Goal: Communication & Community: Answer question/provide support

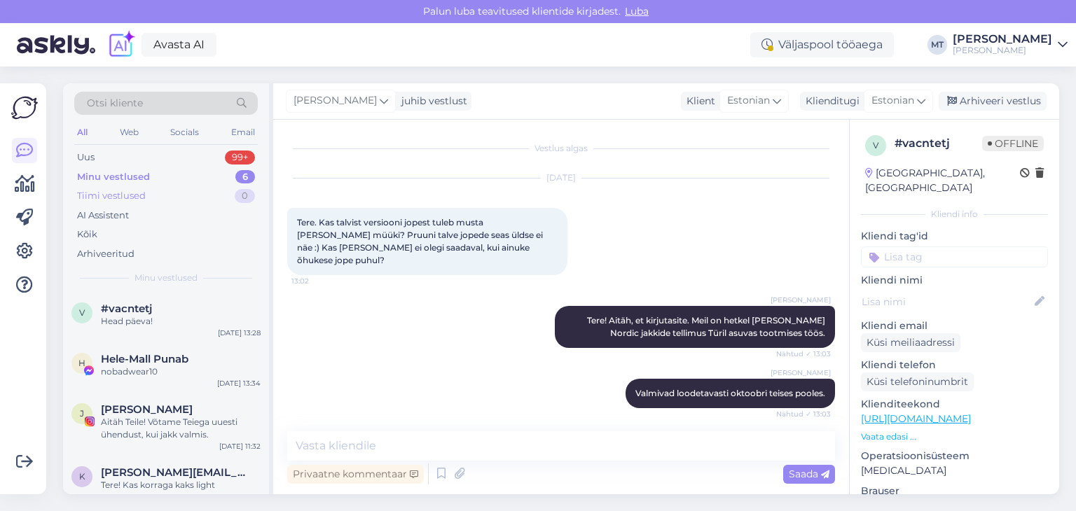
scroll to position [1073, 0]
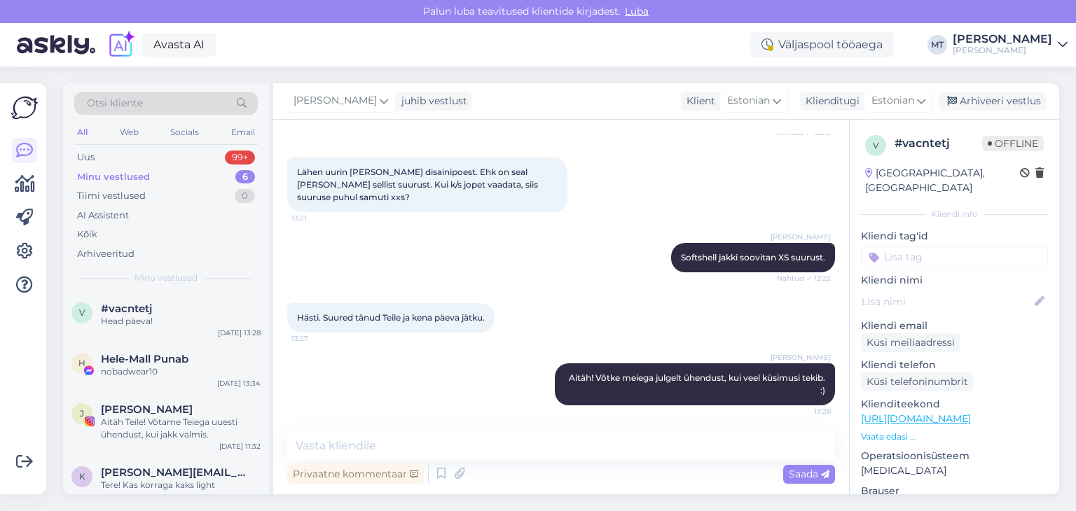
click at [115, 178] on div "Minu vestlused" at bounding box center [113, 177] width 73 height 14
click at [97, 160] on div "Uus 99+" at bounding box center [166, 158] width 184 height 20
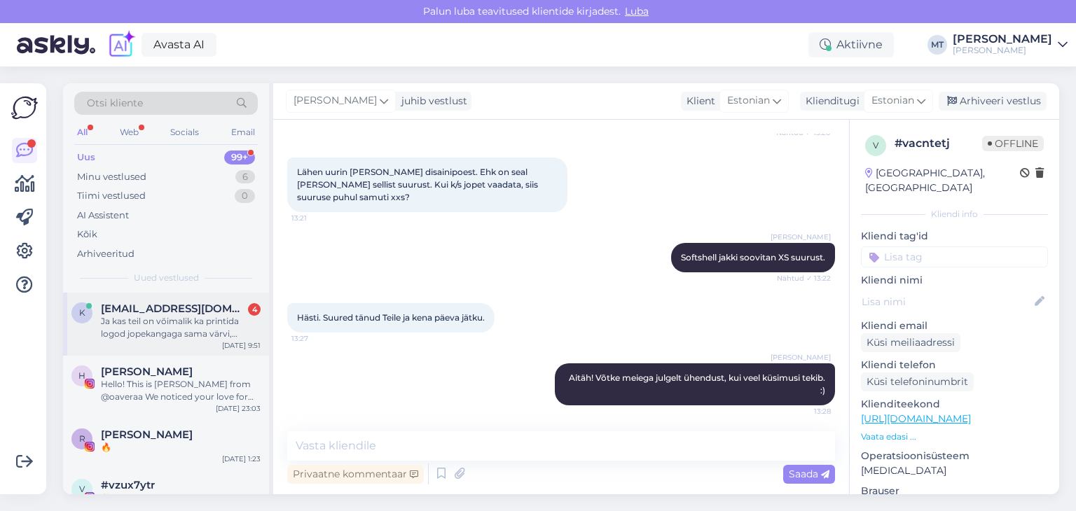
click at [157, 326] on div "Ja kas teil on võimalik ka printida logod jopekangaga sama värvi, [PERSON_NAME]…" at bounding box center [181, 327] width 160 height 25
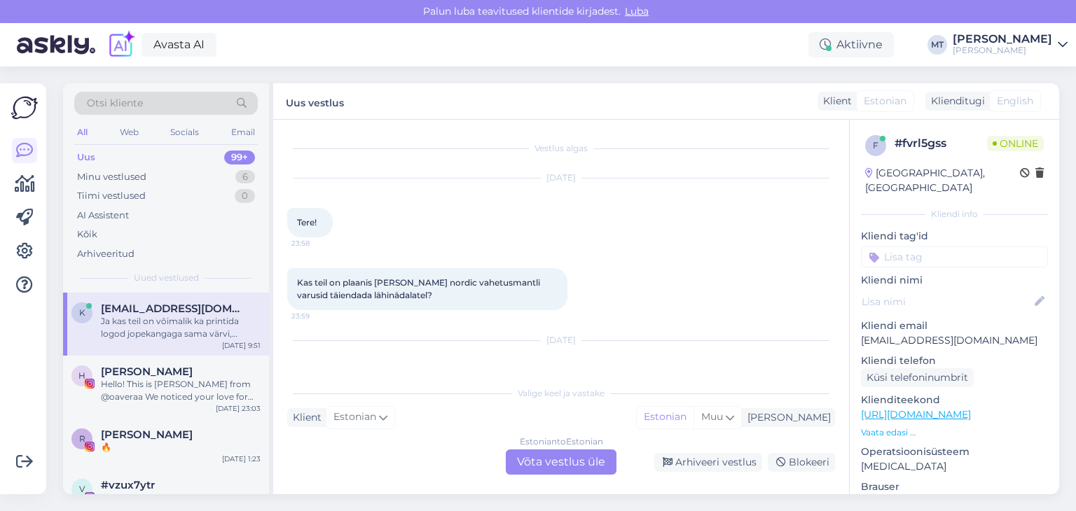
scroll to position [70, 0]
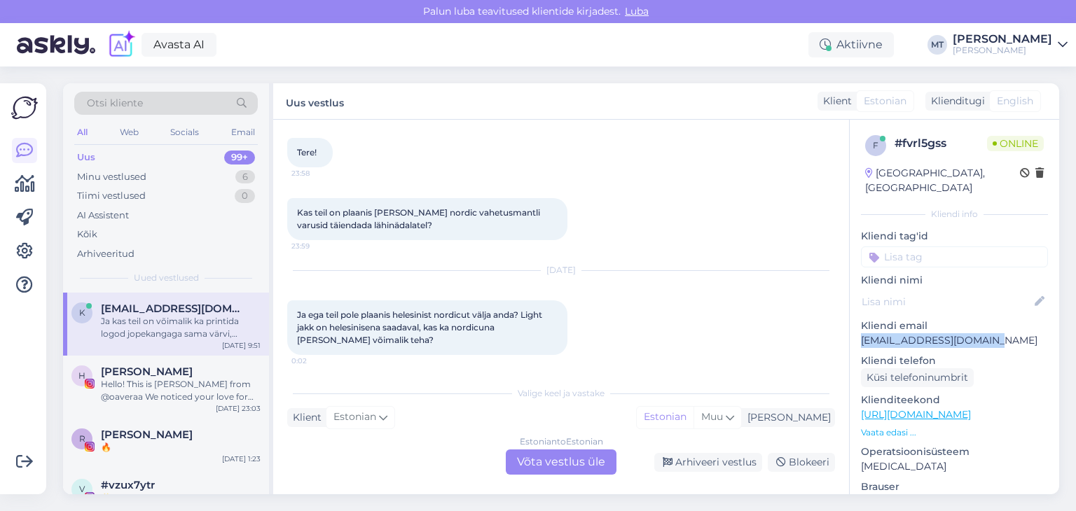
drag, startPoint x: 995, startPoint y: 326, endPoint x: 863, endPoint y: 330, distance: 131.8
click at [863, 333] on p "[EMAIL_ADDRESS][DOMAIN_NAME]" at bounding box center [954, 340] width 187 height 15
click at [590, 462] on div "Estonian to Estonian Võta vestlus üle" at bounding box center [561, 462] width 111 height 25
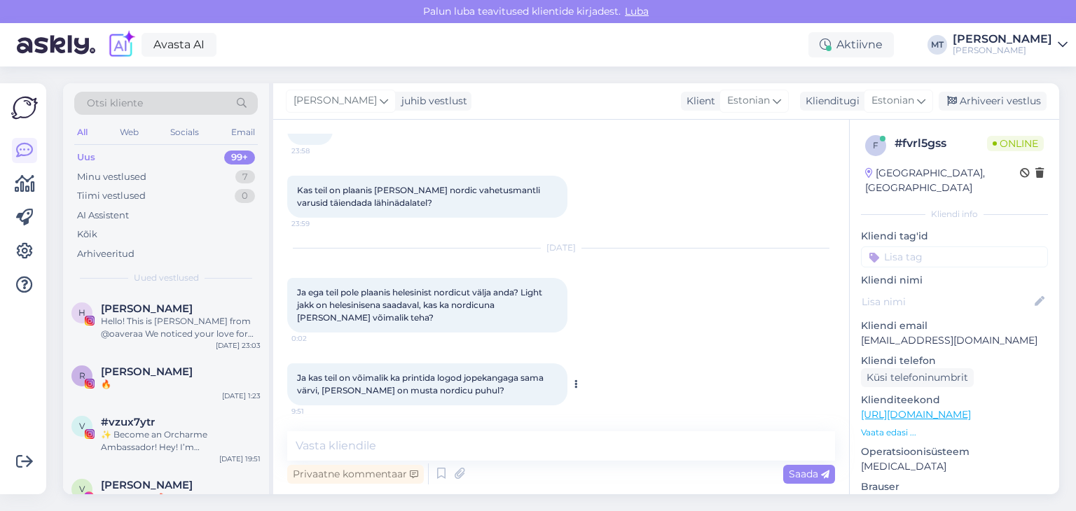
scroll to position [95, 0]
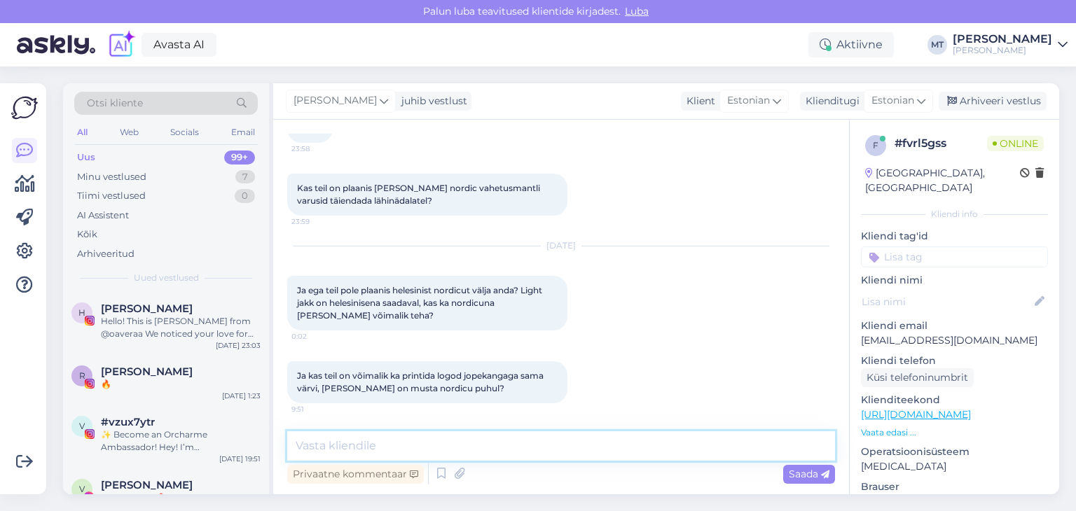
click at [428, 452] on textarea at bounding box center [561, 445] width 548 height 29
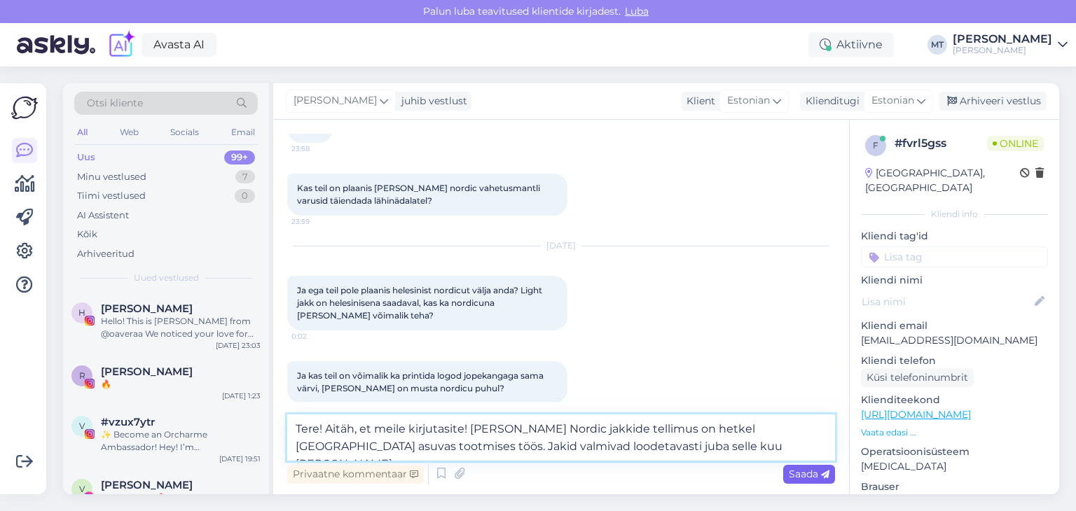
type textarea "Tere! Aitäh, et meile kirjutasite! [PERSON_NAME] Nordic jakkide tellimus on het…"
click at [807, 474] on span "Saada" at bounding box center [809, 474] width 41 height 13
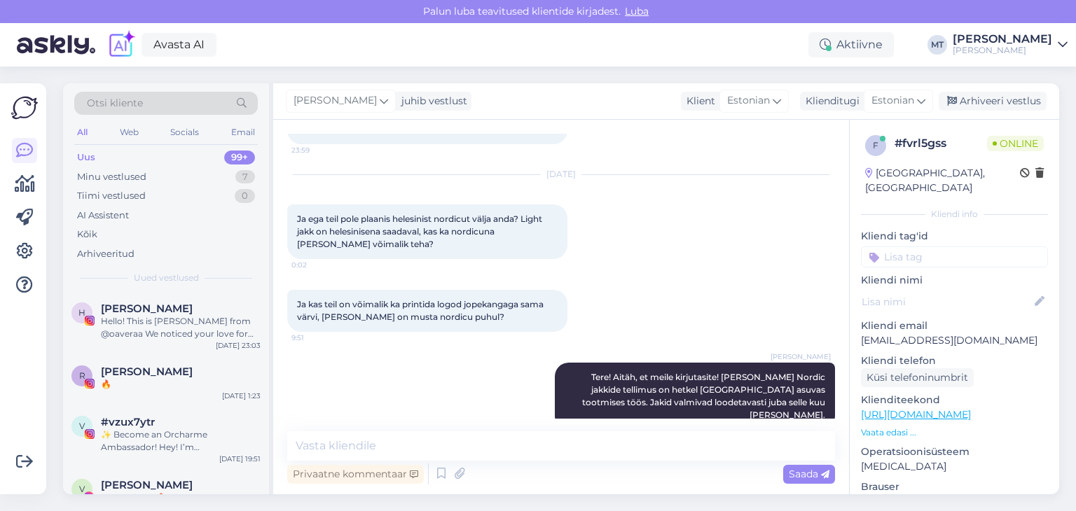
scroll to position [180, 0]
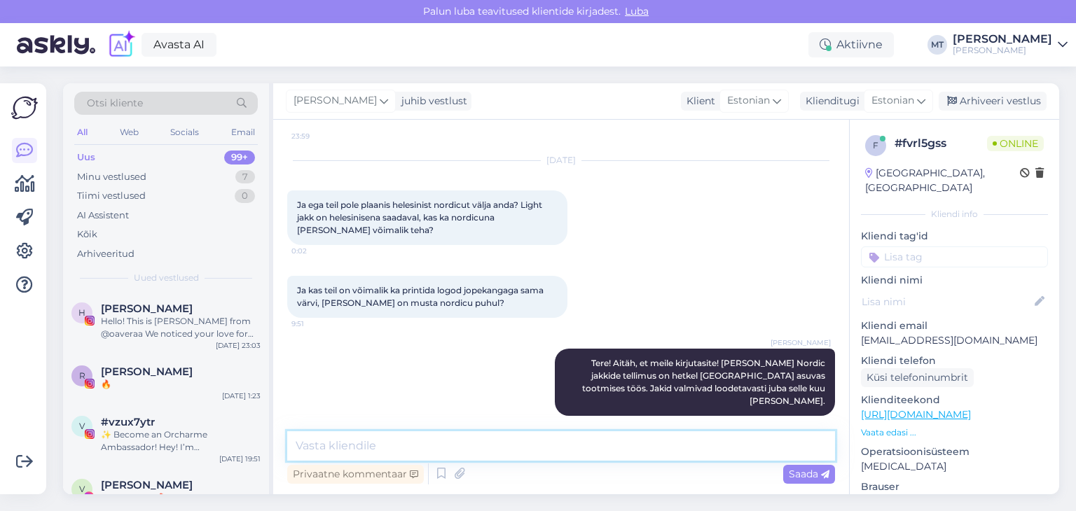
click at [389, 452] on textarea at bounding box center [561, 445] width 548 height 29
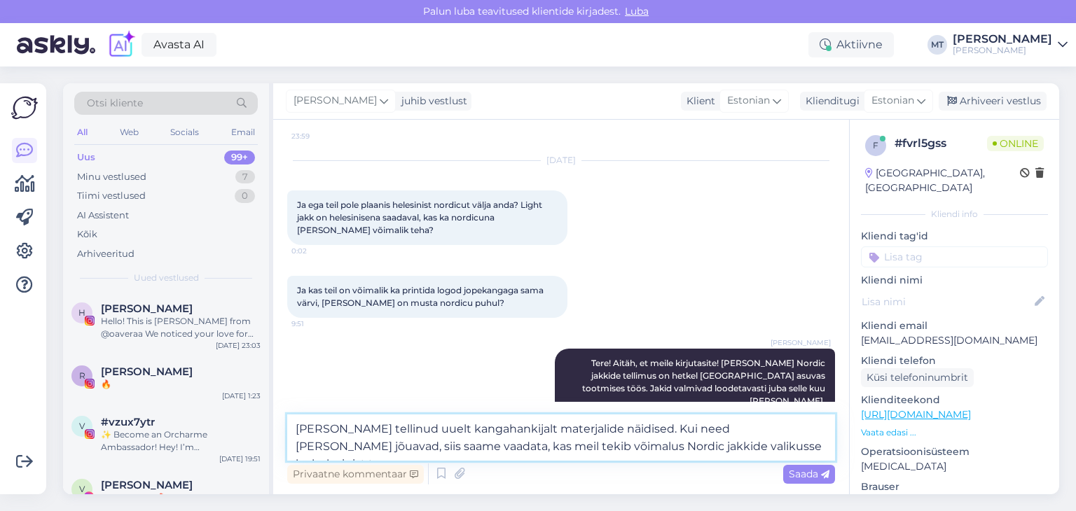
type textarea "[PERSON_NAME] tellinud uuelt kangahankijalt materjalide näidised. Kui need [PER…"
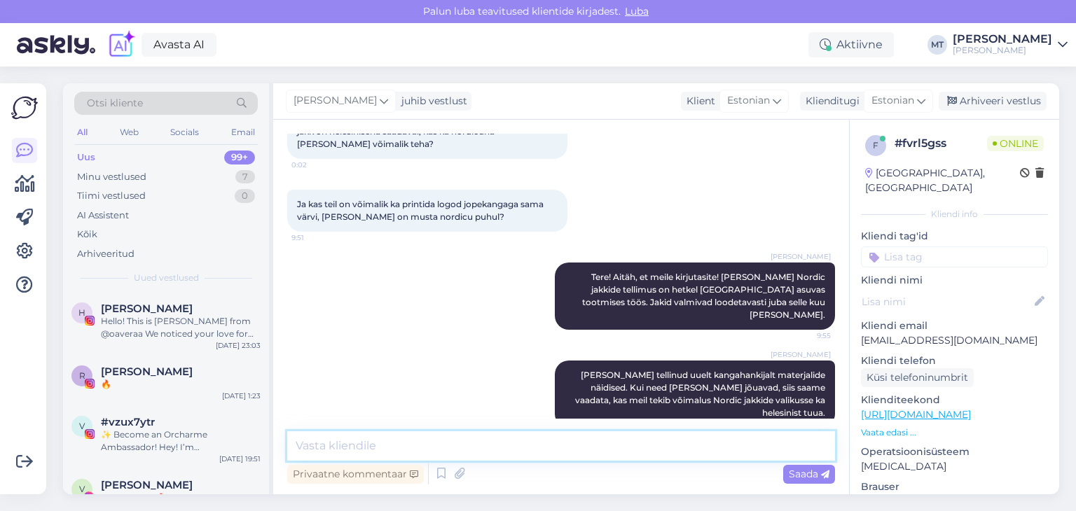
scroll to position [265, 0]
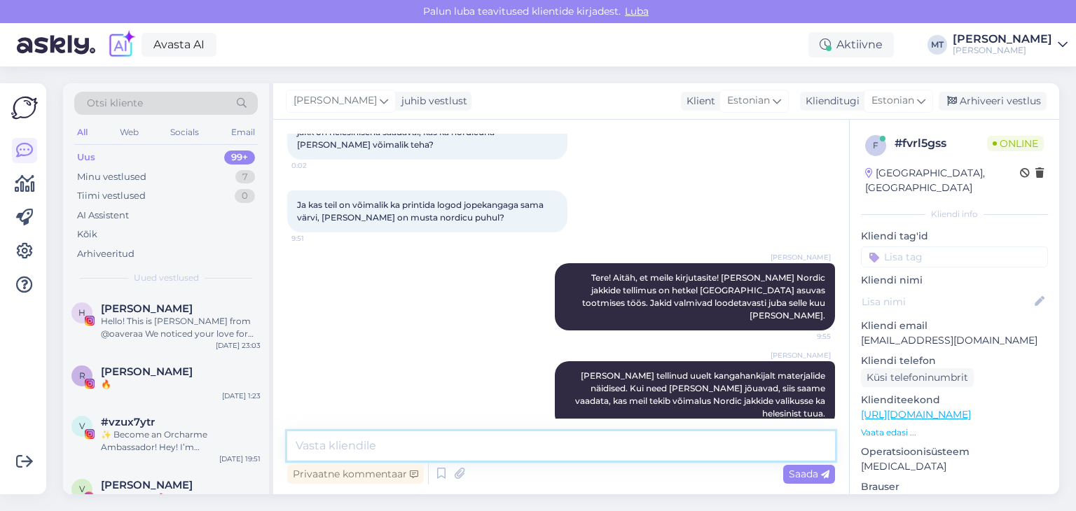
click at [335, 447] on textarea at bounding box center [561, 445] width 548 height 29
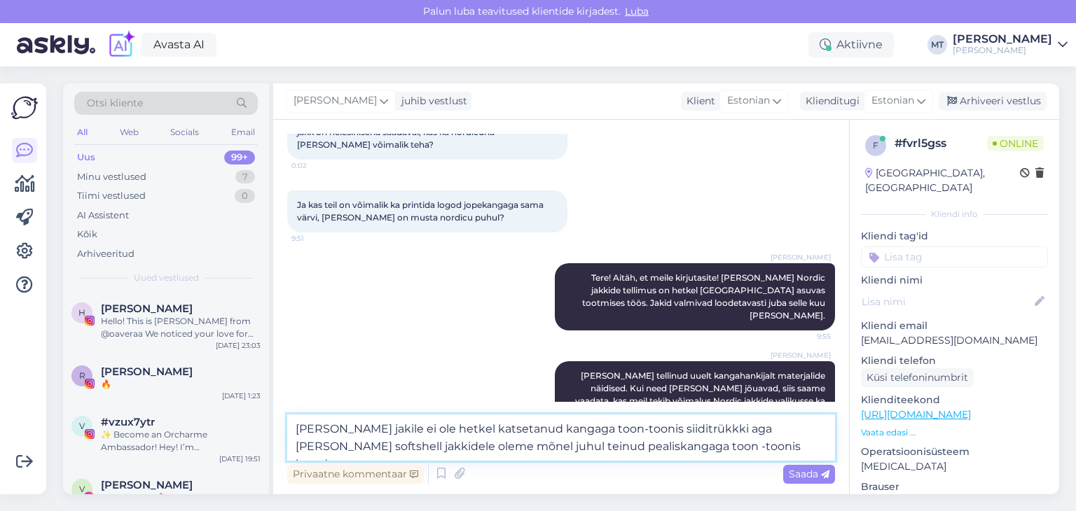
click at [535, 432] on textarea "[PERSON_NAME] jakile ei ole hetkel katsetanud kangaga toon-toonis siiditrükkki …" at bounding box center [561, 438] width 548 height 46
type textarea "[PERSON_NAME] jakile ei ole hetkel katsetanud trükkida kangaga toon-toonis siid…"
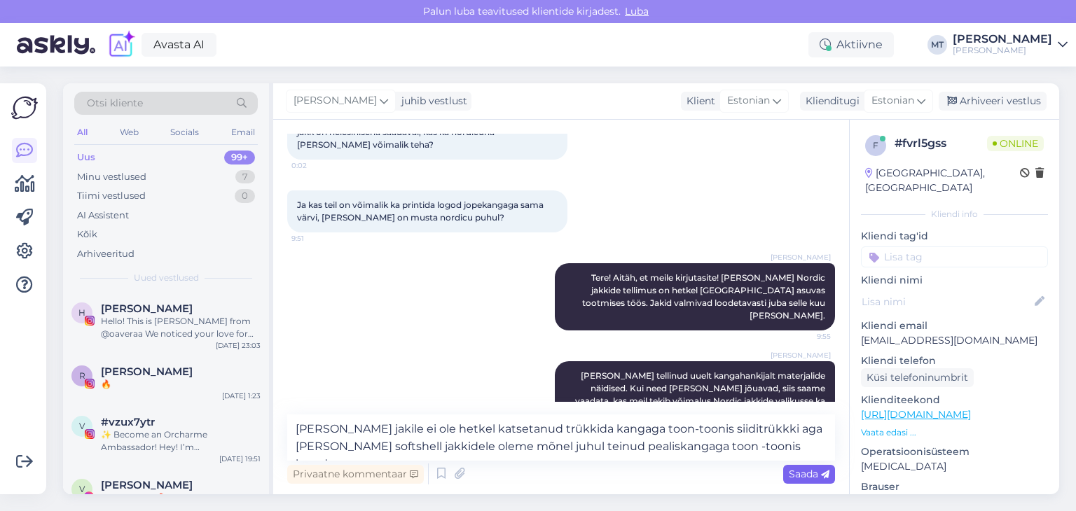
click at [808, 476] on span "Saada" at bounding box center [809, 474] width 41 height 13
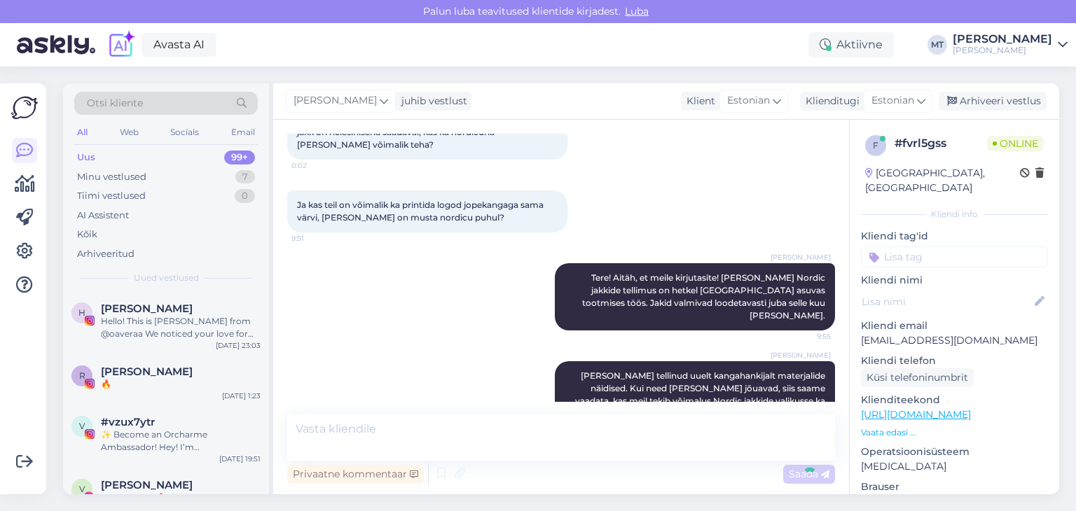
scroll to position [351, 0]
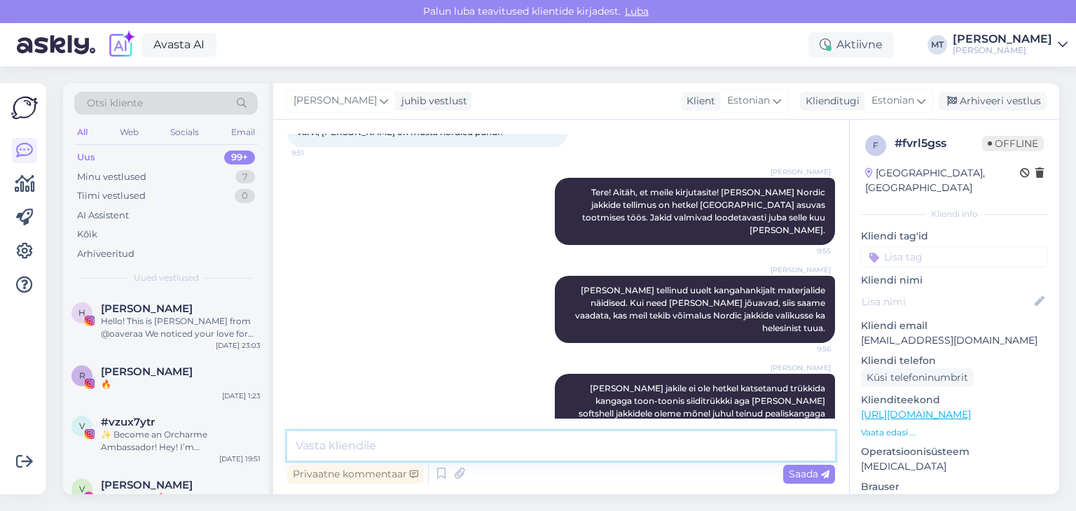
click at [317, 449] on textarea at bounding box center [561, 445] width 548 height 29
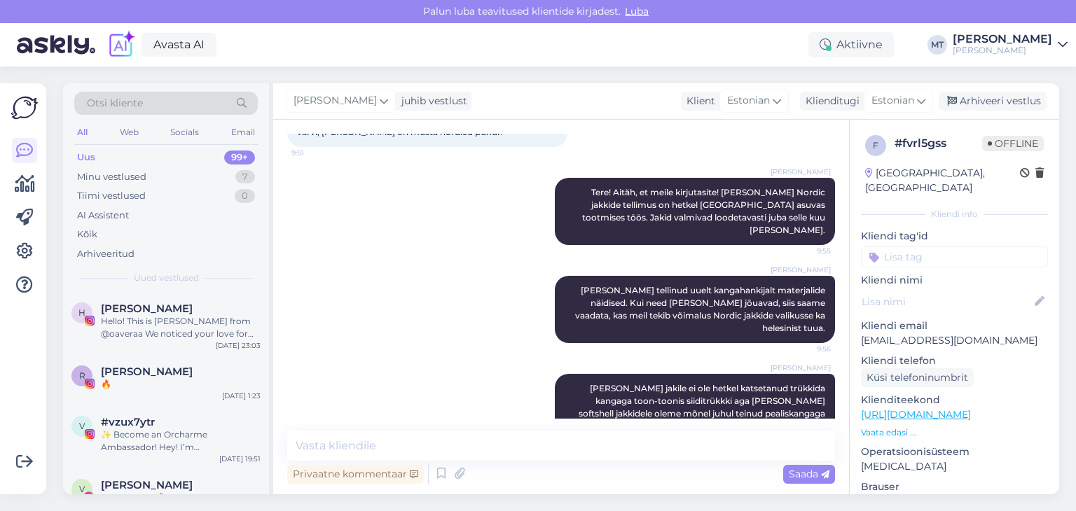
click at [349, 461] on div "Privaatne kommentaar Saada" at bounding box center [561, 474] width 548 height 27
click at [134, 173] on div "Minu vestlused" at bounding box center [111, 177] width 69 height 14
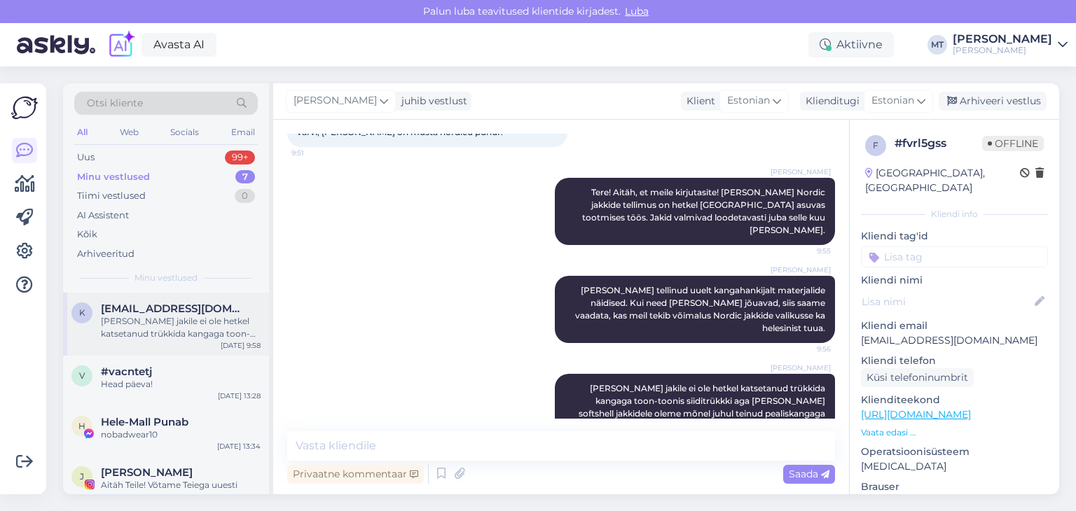
click at [161, 328] on div "[PERSON_NAME] jakile ei ole hetkel katsetanud trükkida kangaga toon-toonis siid…" at bounding box center [181, 327] width 160 height 25
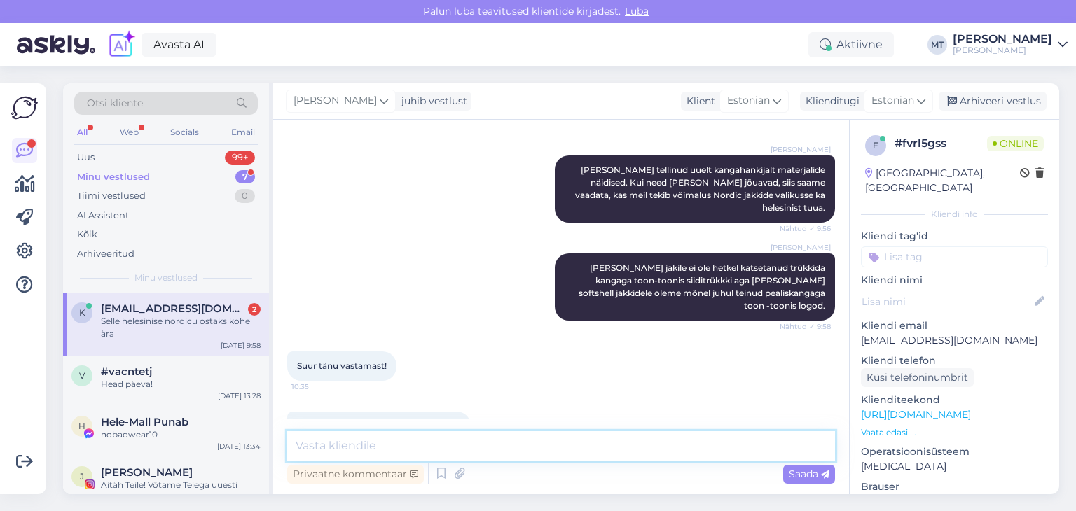
click at [339, 450] on textarea at bounding box center [561, 445] width 548 height 29
type textarea ":"
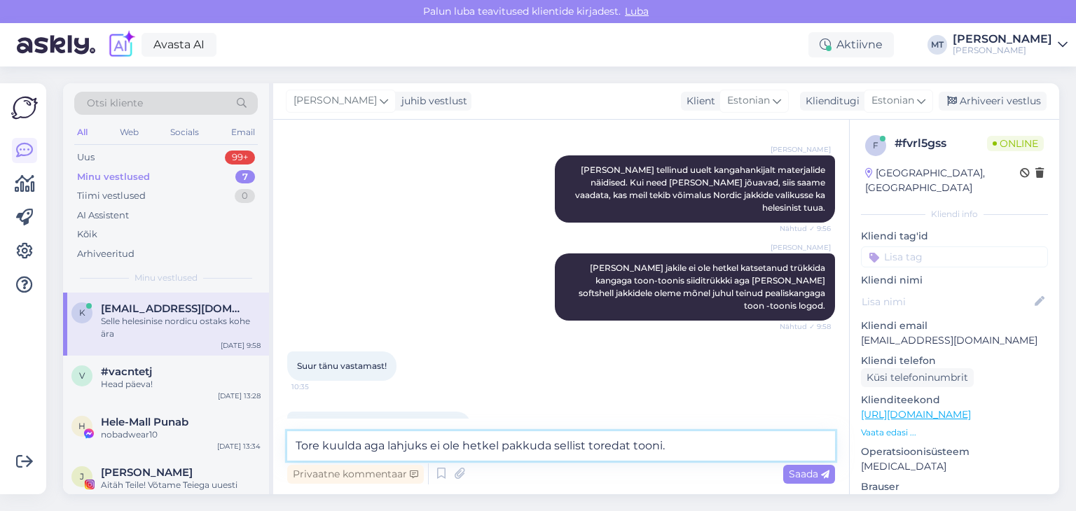
click at [392, 445] on textarea "Tore kuulda aga lahjuks ei ole hetkel pakkuda sellist toredat tooni." at bounding box center [561, 445] width 548 height 29
type textarea "Tore kuulda aga kahjuks ei ole hetkel pakkuda sellist toredat tooni."
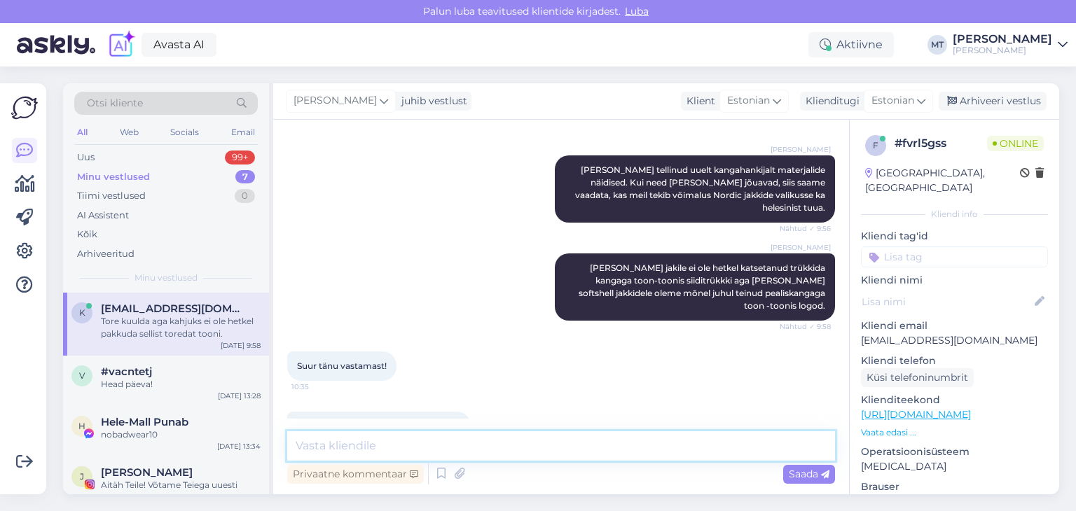
scroll to position [544, 0]
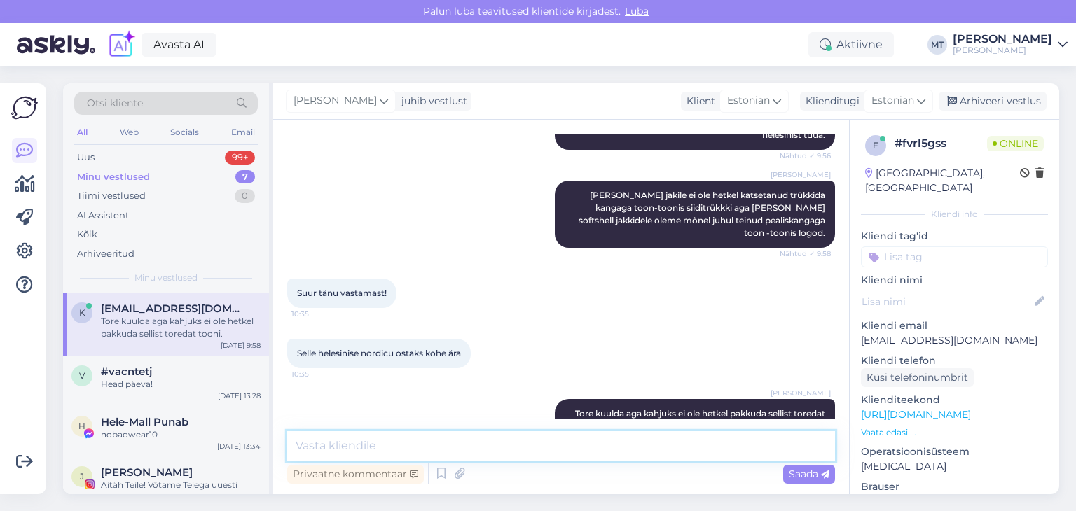
click at [325, 448] on textarea at bounding box center [561, 445] width 548 height 29
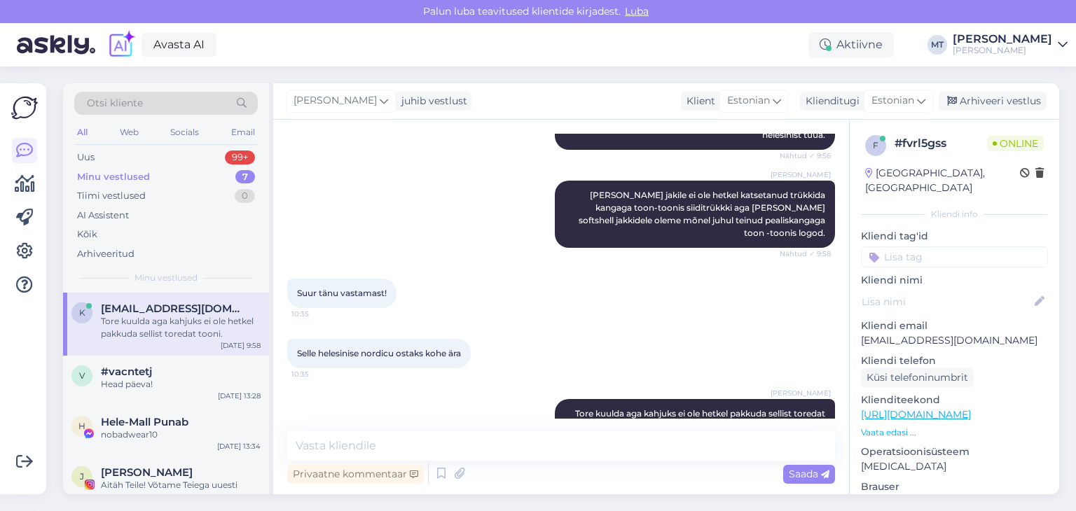
click at [138, 177] on div "Minu vestlused" at bounding box center [113, 177] width 73 height 14
